Goal: Task Accomplishment & Management: Manage account settings

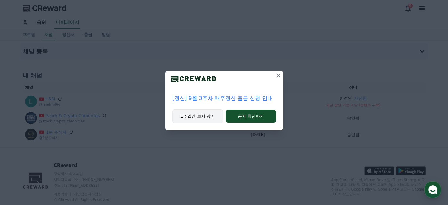
click at [204, 117] on button "1주일간 보지 않기" at bounding box center [197, 116] width 51 height 14
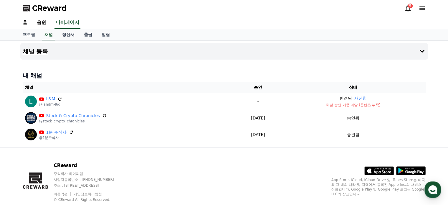
click at [415, 48] on button "채널 등록" at bounding box center [223, 51] width 407 height 16
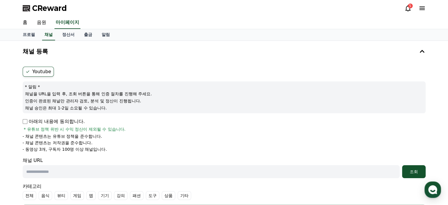
click at [32, 73] on label "Youtube" at bounding box center [38, 72] width 31 height 10
click at [37, 118] on p "아래의 내용에 동의합니다." at bounding box center [54, 121] width 62 height 7
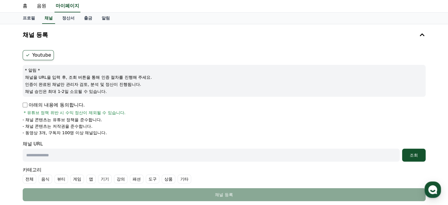
scroll to position [29, 0]
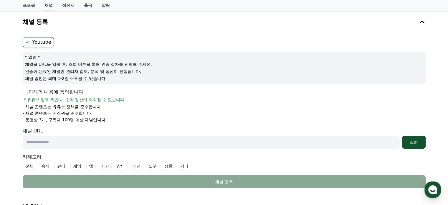
click at [57, 141] on input "text" at bounding box center [211, 141] width 377 height 13
paste input "**********"
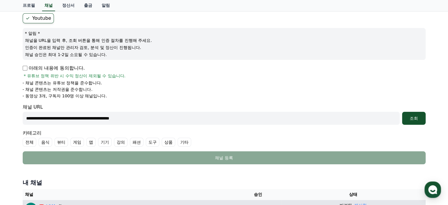
scroll to position [118, 0]
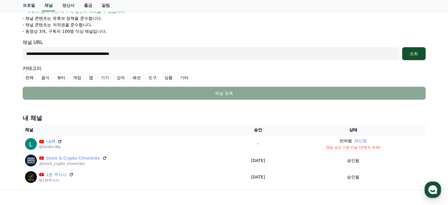
type input "**********"
click at [185, 77] on label "기타" at bounding box center [184, 77] width 14 height 9
click at [28, 79] on label "전체" at bounding box center [30, 77] width 14 height 9
click at [191, 78] on label "기타" at bounding box center [195, 77] width 21 height 9
click at [417, 46] on div "**********" at bounding box center [224, 49] width 403 height 21
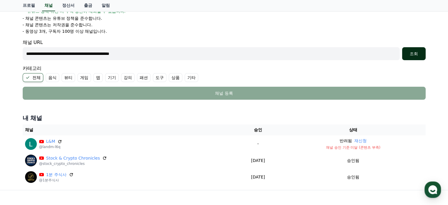
click at [419, 49] on button "조회" at bounding box center [414, 53] width 24 height 13
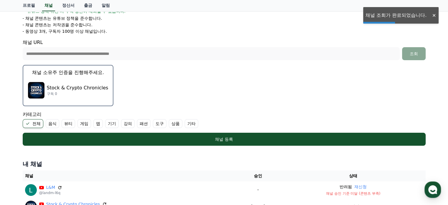
click at [34, 92] on img "button" at bounding box center [36, 90] width 16 height 16
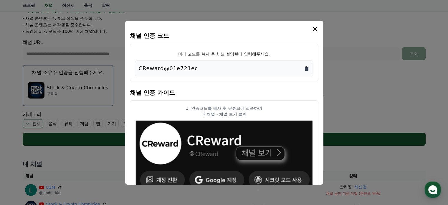
click at [306, 68] on icon "Copy to clipboard" at bounding box center [307, 68] width 4 height 4
click at [315, 27] on icon "modal" at bounding box center [315, 29] width 4 height 4
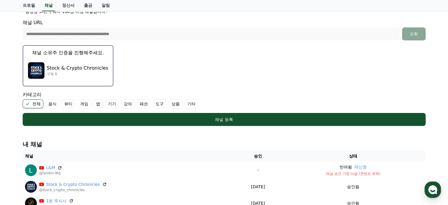
scroll to position [177, 0]
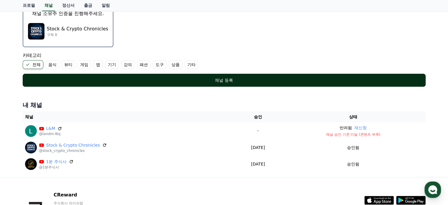
click at [248, 75] on button "채널 등록" at bounding box center [224, 80] width 403 height 13
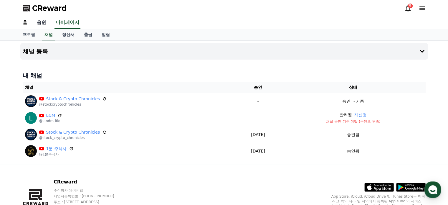
click at [38, 24] on link "음원" at bounding box center [41, 22] width 19 height 12
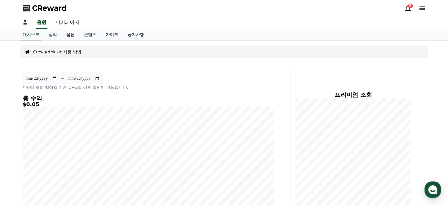
click at [71, 33] on link "음원" at bounding box center [71, 34] width 18 height 11
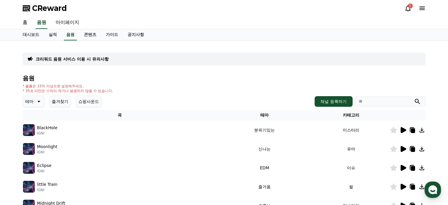
click at [54, 99] on button "즐겨찾기" at bounding box center [60, 101] width 22 height 12
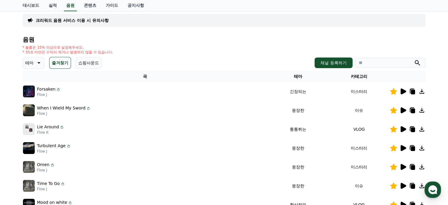
scroll to position [88, 0]
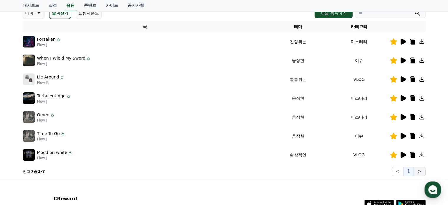
click at [420, 169] on button ">" at bounding box center [418, 170] width 11 height 9
click at [396, 174] on button "<" at bounding box center [396, 170] width 11 height 9
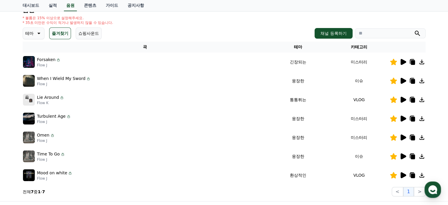
scroll to position [59, 0]
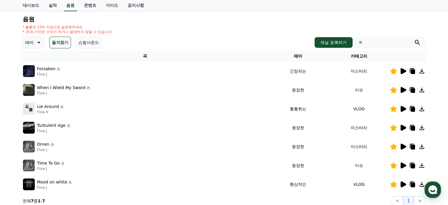
click at [33, 46] on p "테마" at bounding box center [29, 42] width 8 height 8
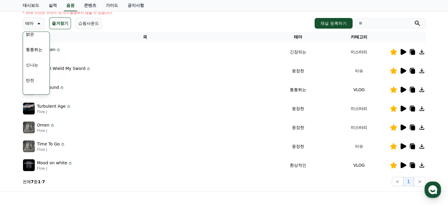
scroll to position [0, 0]
click at [91, 6] on link "콘텐츠" at bounding box center [90, 5] width 22 height 11
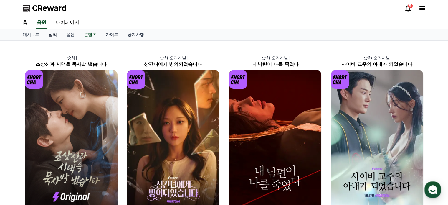
click at [51, 36] on link "실적" at bounding box center [53, 34] width 18 height 11
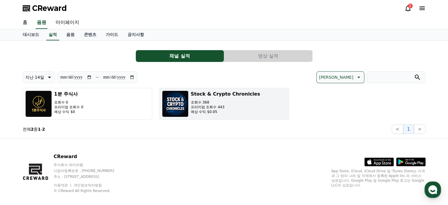
click at [195, 108] on p "프리미엄 조회수 443" at bounding box center [225, 106] width 69 height 5
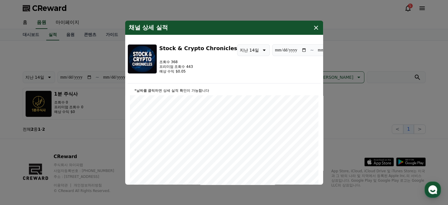
click at [318, 26] on icon "modal" at bounding box center [315, 27] width 7 height 7
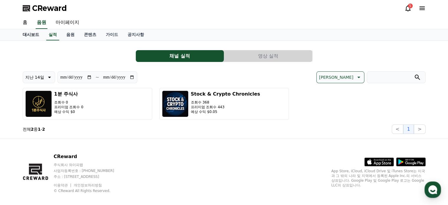
click at [34, 35] on link "대시보드" at bounding box center [31, 34] width 26 height 11
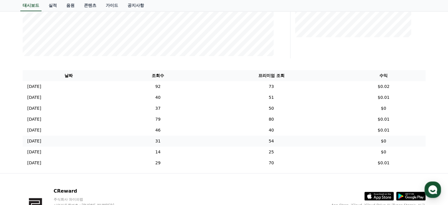
scroll to position [217, 0]
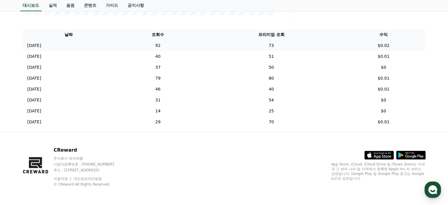
click at [30, 49] on td "[DATE] 09/22" at bounding box center [69, 45] width 92 height 11
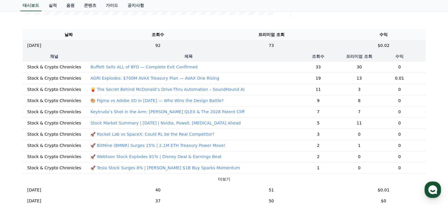
click at [145, 68] on p "Buffett Sells ALL of BYD — Complete Exit Confirmed" at bounding box center [143, 67] width 107 height 6
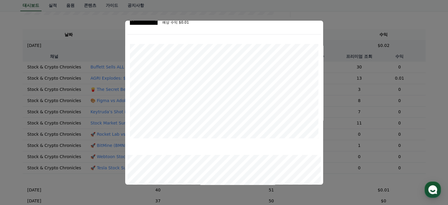
scroll to position [0, 0]
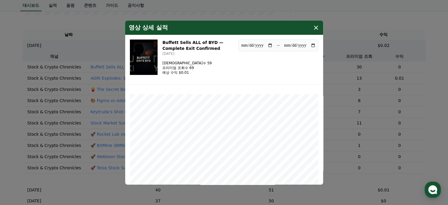
click at [315, 27] on icon "modal" at bounding box center [316, 28] width 4 height 4
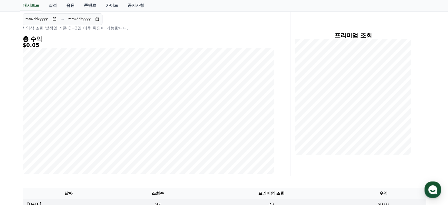
scroll to position [11, 0]
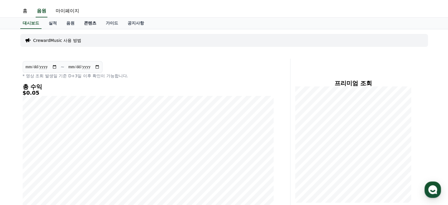
click at [89, 27] on link "콘텐츠" at bounding box center [90, 23] width 22 height 11
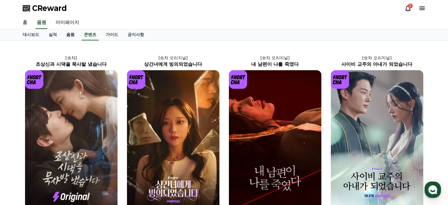
click at [75, 33] on link "음원" at bounding box center [71, 34] width 18 height 11
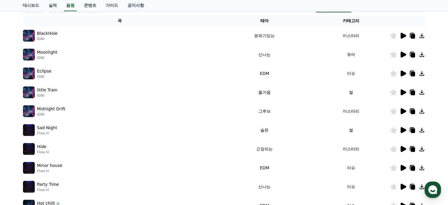
scroll to position [164, 0]
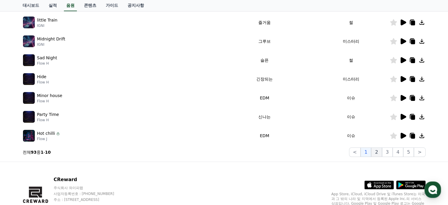
click at [377, 154] on button "2" at bounding box center [376, 151] width 11 height 9
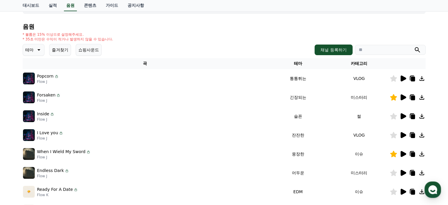
scroll to position [17, 0]
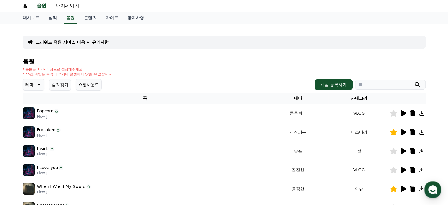
click at [41, 119] on td "Popcorn Flow J" at bounding box center [145, 113] width 245 height 19
click at [369, 84] on input "search" at bounding box center [390, 84] width 71 height 10
type input "*"
click at [413, 81] on button "submit" at bounding box center [416, 84] width 7 height 7
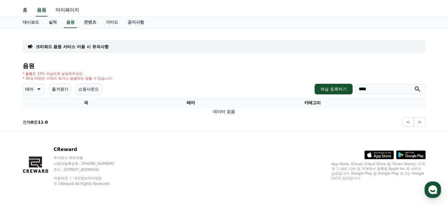
scroll to position [12, 0]
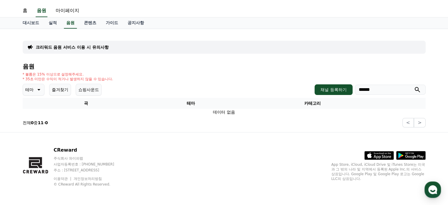
type input "******"
click at [413, 86] on button "submit" at bounding box center [416, 89] width 7 height 7
click at [419, 90] on icon "submit" at bounding box center [416, 89] width 7 height 7
drag, startPoint x: 368, startPoint y: 90, endPoint x: 314, endPoint y: 83, distance: 54.3
click at [329, 89] on div "채널 등록하기 ******" at bounding box center [369, 89] width 111 height 11
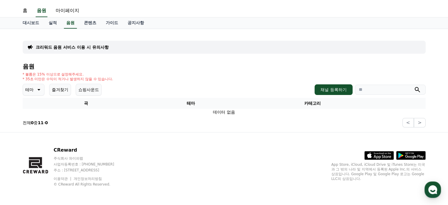
click at [413, 86] on button "submit" at bounding box center [416, 89] width 7 height 7
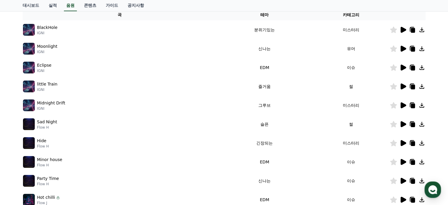
scroll to position [188, 0]
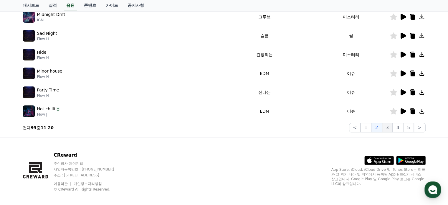
click at [390, 127] on button "3" at bounding box center [387, 127] width 11 height 9
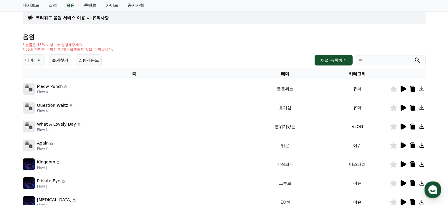
scroll to position [129, 0]
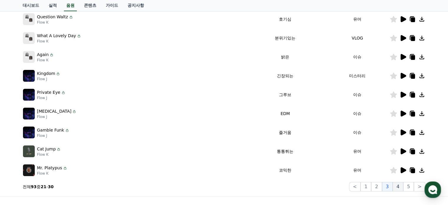
click at [401, 186] on button "4" at bounding box center [397, 186] width 11 height 9
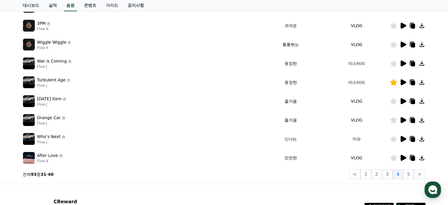
scroll to position [193, 0]
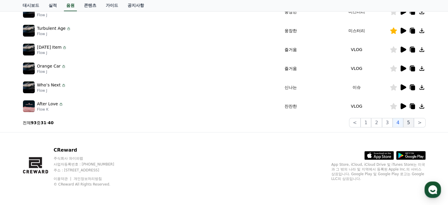
click at [407, 123] on button "5" at bounding box center [408, 122] width 11 height 9
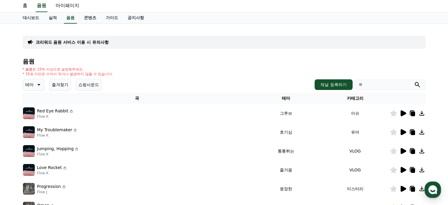
scroll to position [134, 0]
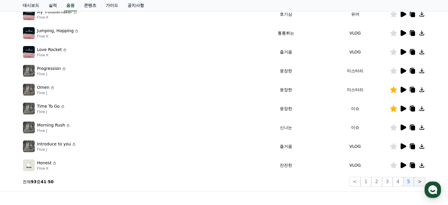
click at [419, 179] on button ">" at bounding box center [418, 181] width 11 height 9
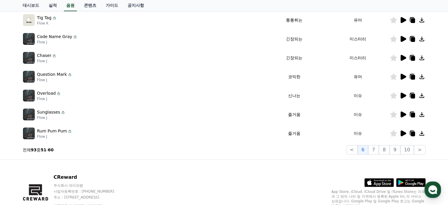
scroll to position [193, 0]
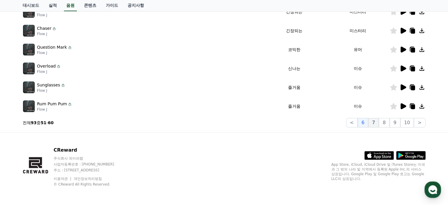
click at [378, 123] on button "7" at bounding box center [373, 122] width 11 height 9
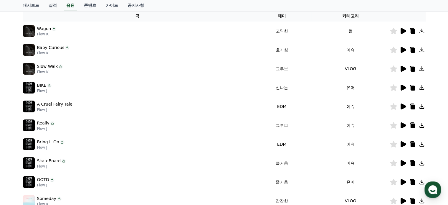
scroll to position [164, 0]
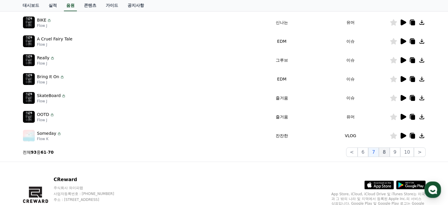
click at [386, 154] on button "8" at bounding box center [383, 151] width 11 height 9
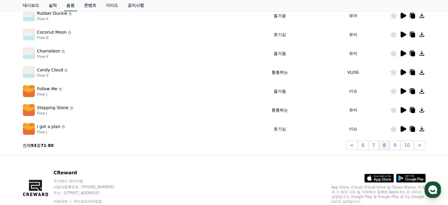
scroll to position [193, 0]
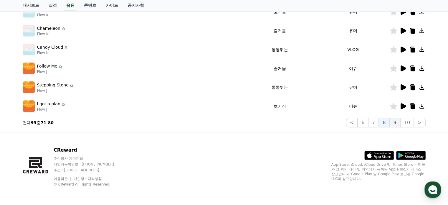
click at [392, 122] on button "9" at bounding box center [394, 122] width 11 height 9
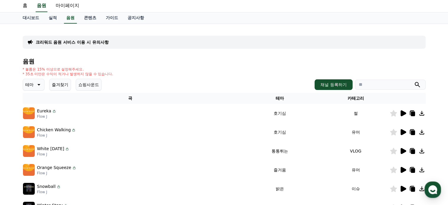
scroll to position [164, 0]
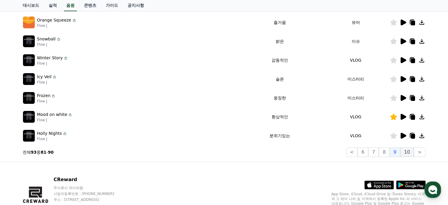
click at [406, 147] on button "10" at bounding box center [407, 151] width 14 height 9
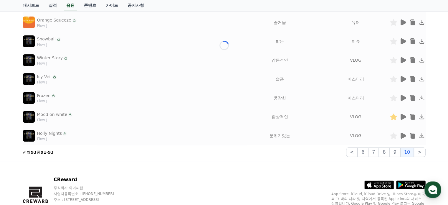
scroll to position [62, 0]
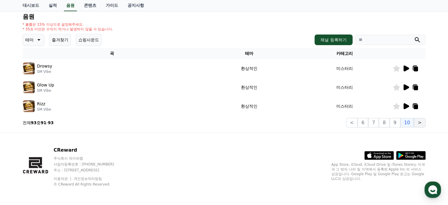
click at [416, 126] on button ">" at bounding box center [418, 122] width 11 height 9
click at [422, 121] on button ">" at bounding box center [418, 122] width 11 height 9
click at [353, 121] on button "<" at bounding box center [351, 122] width 11 height 9
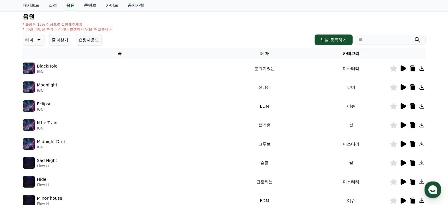
click at [40, 40] on icon at bounding box center [38, 39] width 7 height 7
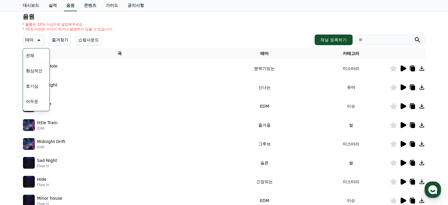
click at [354, 70] on td "미스터리" at bounding box center [350, 68] width 77 height 19
click at [36, 37] on icon at bounding box center [38, 39] width 7 height 7
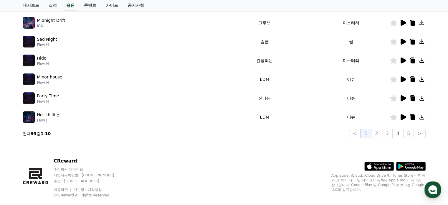
scroll to position [193, 0]
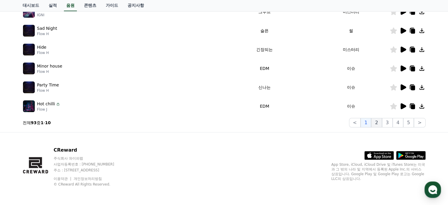
click at [378, 124] on button "2" at bounding box center [376, 122] width 11 height 9
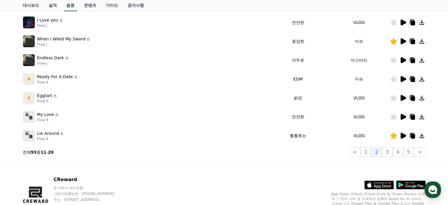
scroll to position [193, 0]
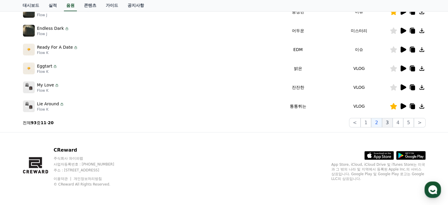
click at [386, 121] on button "3" at bounding box center [387, 122] width 11 height 9
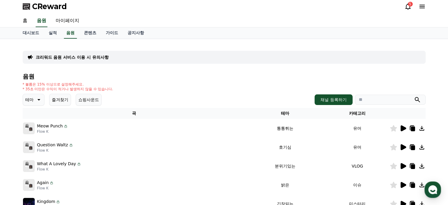
scroll to position [2, 0]
click at [62, 96] on button "즐겨찾기" at bounding box center [60, 99] width 22 height 12
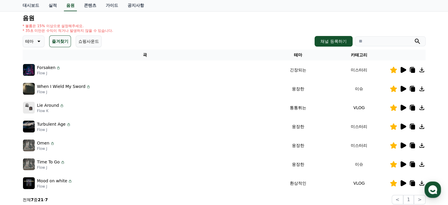
scroll to position [61, 0]
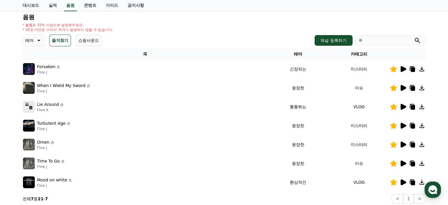
click at [400, 69] on icon at bounding box center [403, 69] width 6 height 6
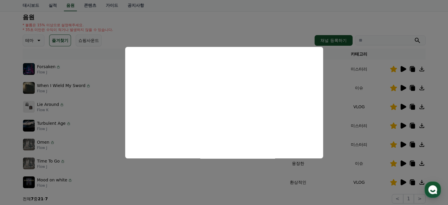
click at [196, 18] on button "close modal" at bounding box center [224, 102] width 448 height 205
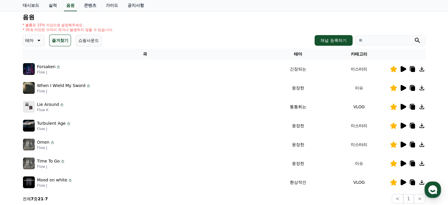
click at [30, 108] on img at bounding box center [29, 107] width 12 height 12
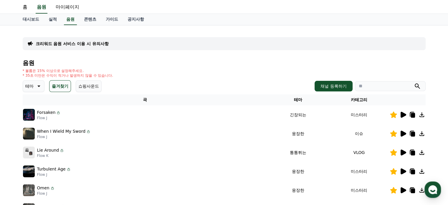
scroll to position [0, 0]
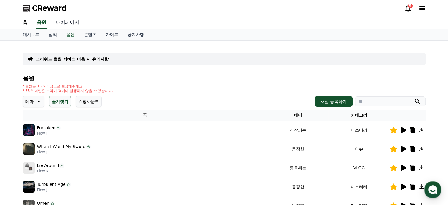
click at [65, 20] on link "마이페이지" at bounding box center [67, 22] width 33 height 12
select select "**********"
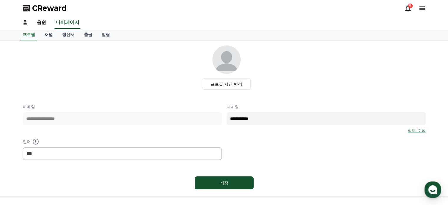
click at [44, 38] on link "채널" at bounding box center [49, 34] width 18 height 11
